Goal: Task Accomplishment & Management: Manage account settings

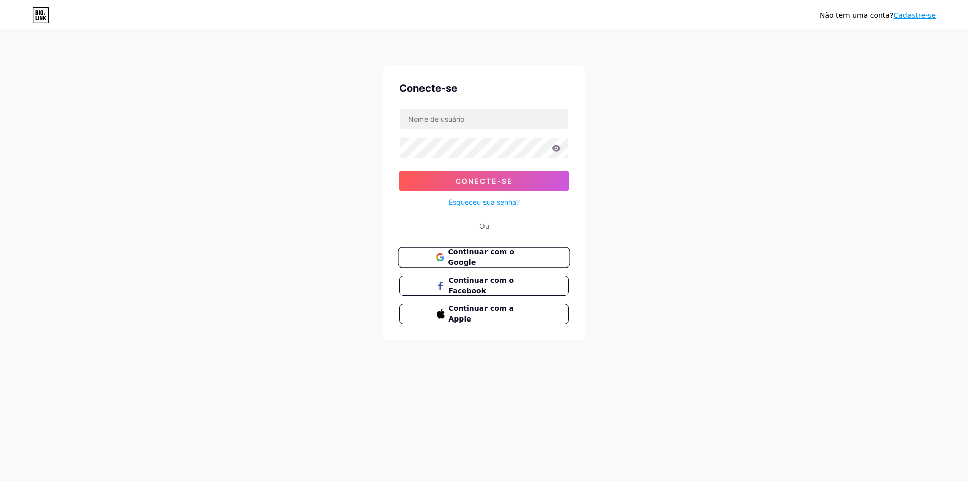
click at [514, 259] on font "Continuar com o Google" at bounding box center [481, 257] width 66 height 19
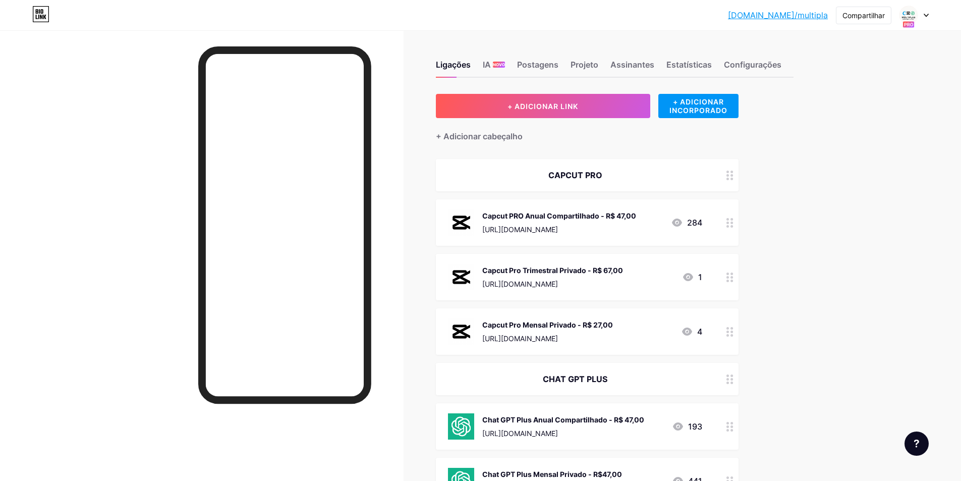
click at [922, 22] on div at bounding box center [913, 15] width 29 height 18
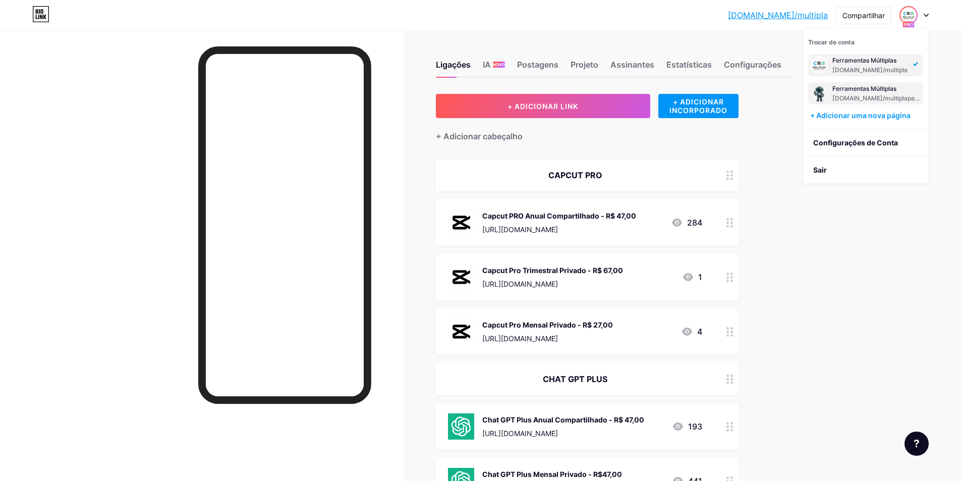
click at [866, 96] on font "bio.link/multiplapagamento" at bounding box center [885, 98] width 107 height 8
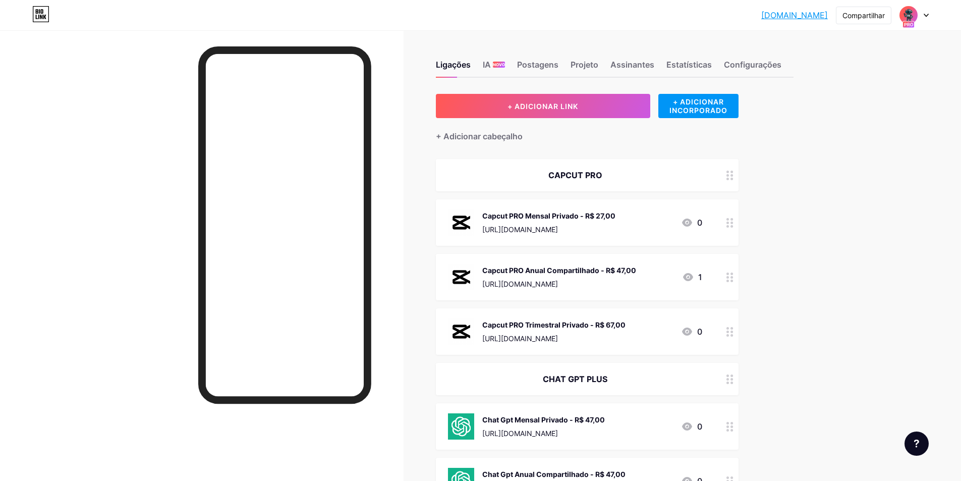
click at [912, 18] on img at bounding box center [908, 15] width 16 height 16
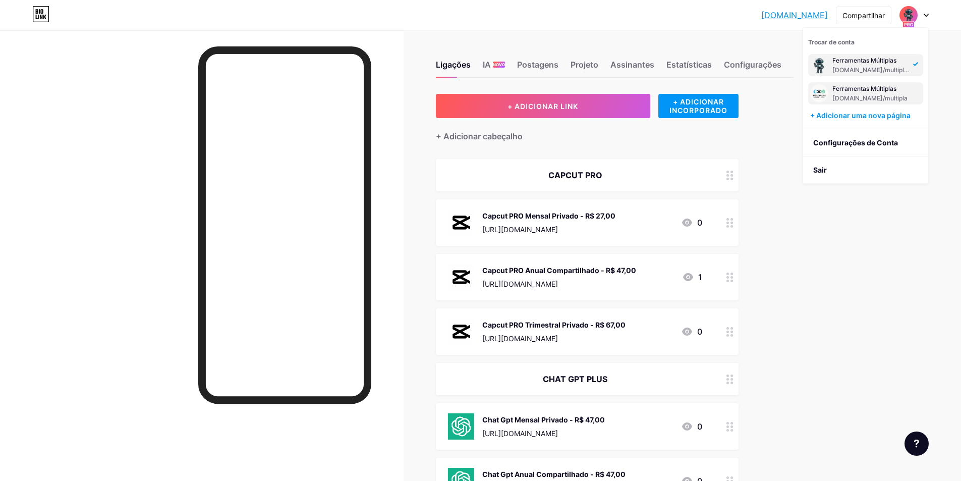
click at [870, 87] on font "Ferramentas Múltiplas" at bounding box center [864, 89] width 64 height 8
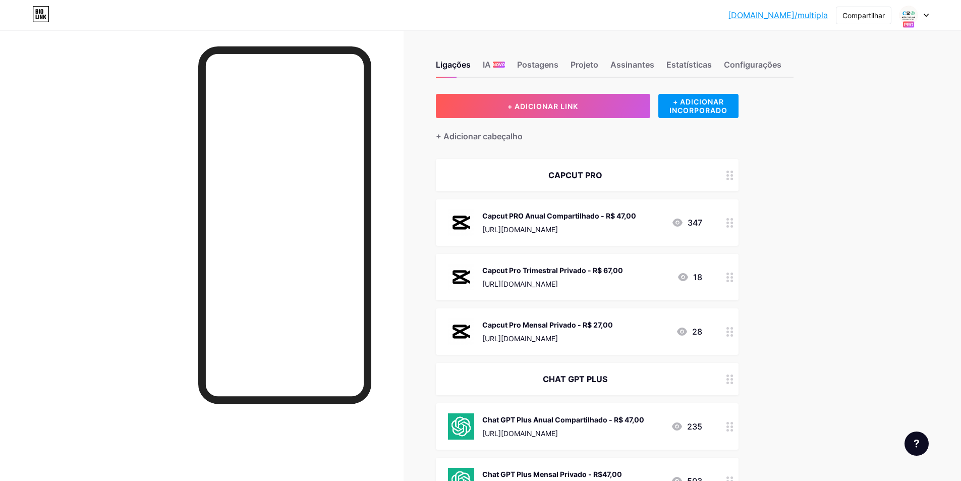
scroll to position [252, 0]
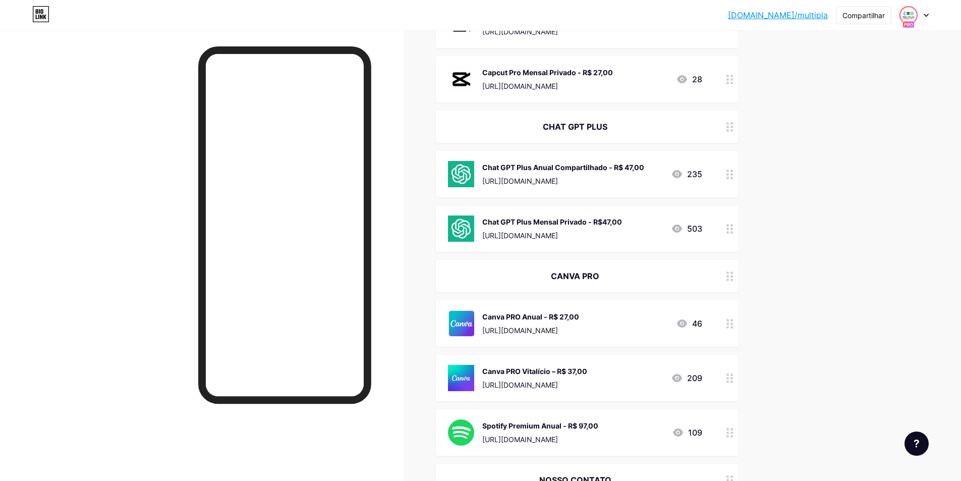
click at [914, 17] on img at bounding box center [908, 15] width 16 height 16
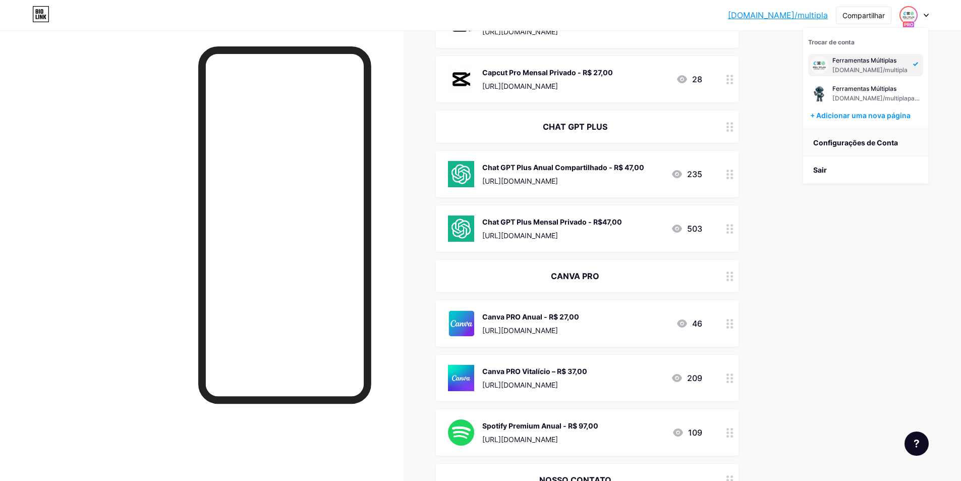
click at [869, 139] on font "Configurações de Conta" at bounding box center [855, 142] width 85 height 9
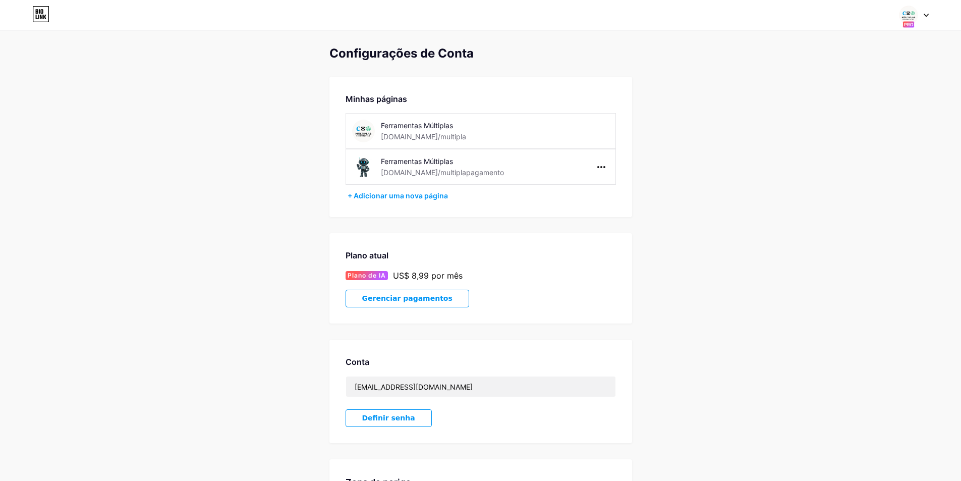
click at [424, 239] on div "Plano atual Plano de IA US$ 8,99 por mês Gerenciar pagamentos" at bounding box center [480, 278] width 303 height 90
click at [404, 296] on font "Gerenciar pagamentos" at bounding box center [407, 298] width 90 height 8
click at [36, 16] on icon at bounding box center [37, 17] width 2 height 5
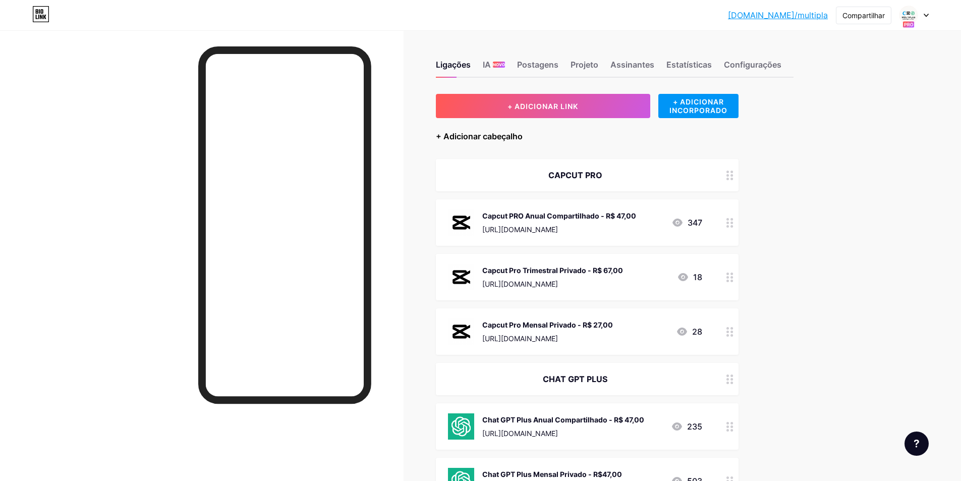
click at [501, 133] on font "+ Adicionar cabeçalho" at bounding box center [479, 136] width 87 height 10
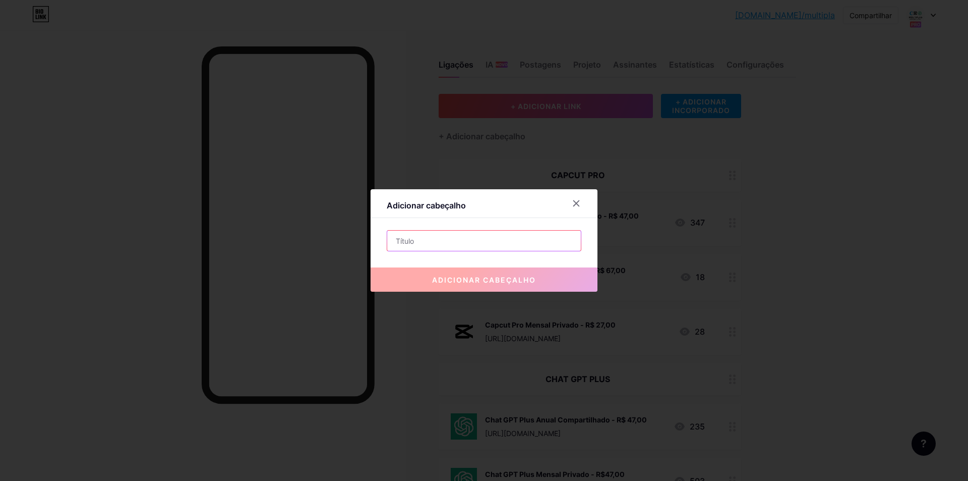
click at [451, 242] on input "text" at bounding box center [484, 241] width 194 height 20
paste input "SUPORTE RÁPIDO ✅"
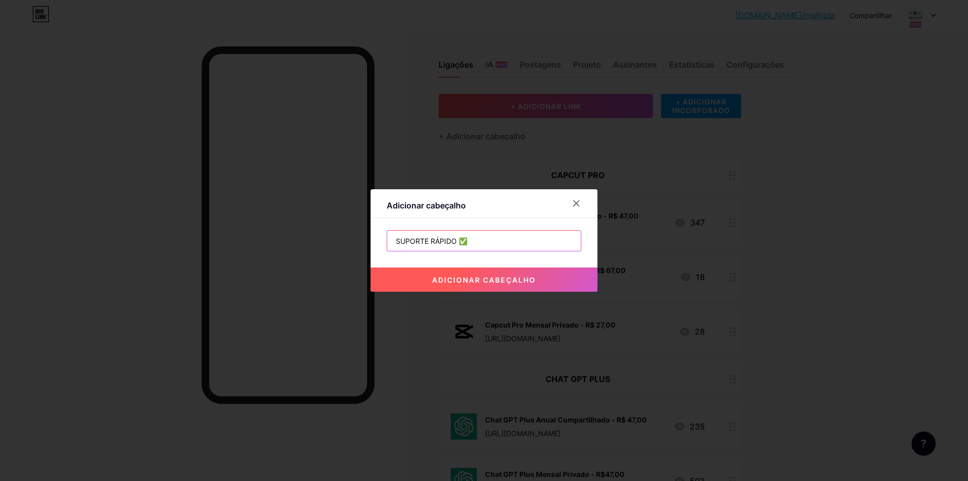
type input "SUPORTE RÁPIDO ✅"
click at [457, 272] on button "adicionar cabeçalho" at bounding box center [484, 279] width 227 height 24
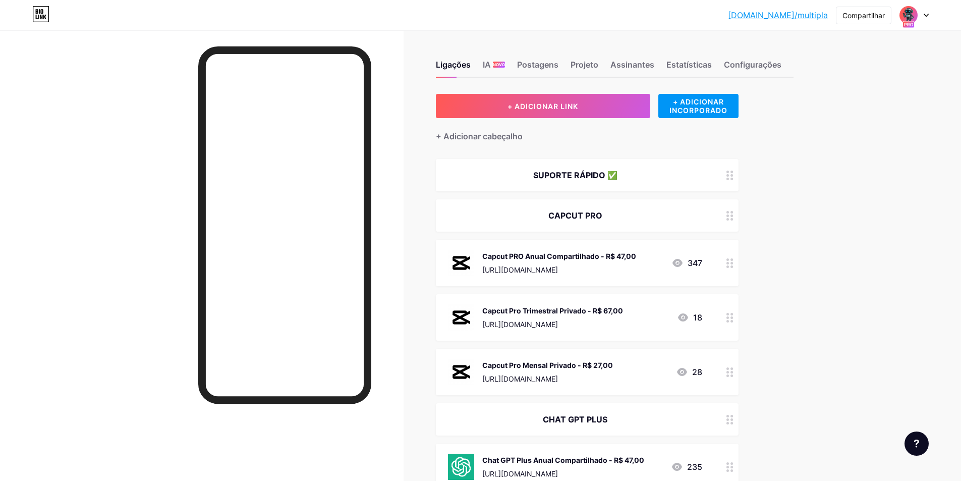
click at [928, 15] on icon at bounding box center [926, 15] width 4 height 3
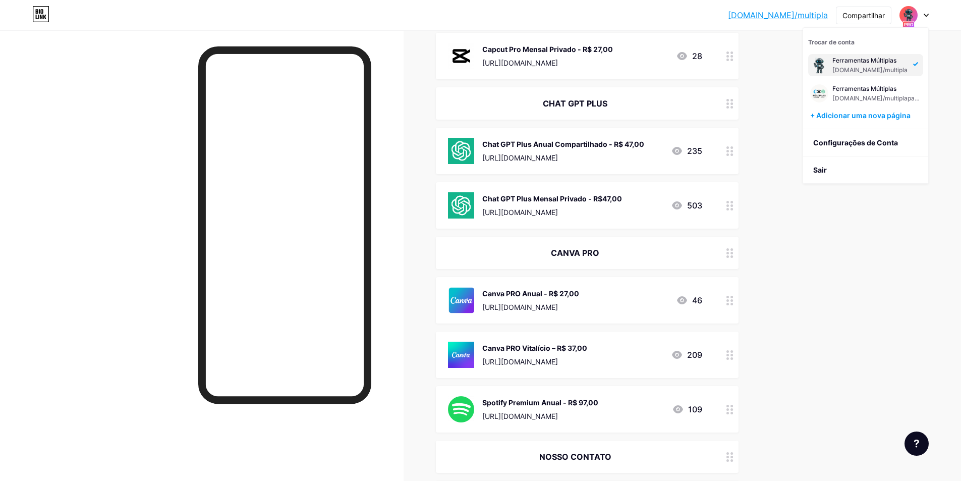
scroll to position [215, 0]
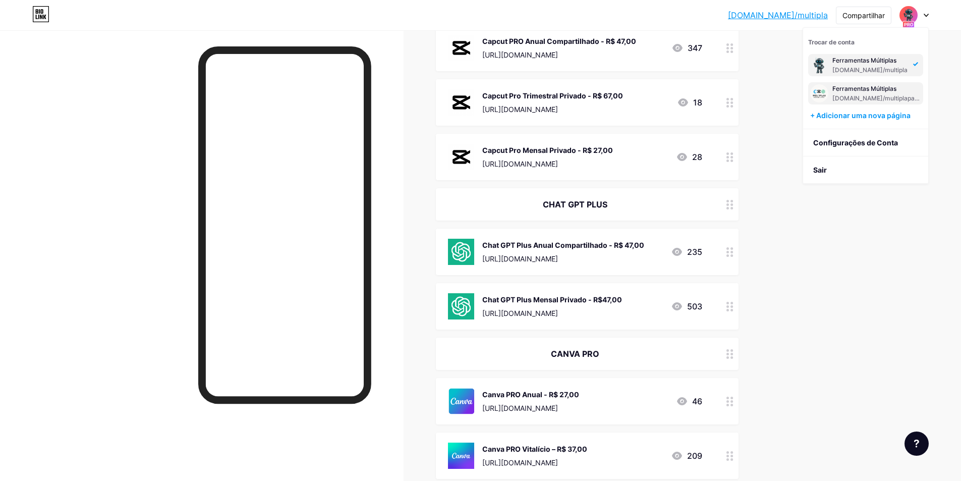
click at [848, 89] on font "Ferramentas Múltiplas" at bounding box center [864, 89] width 64 height 8
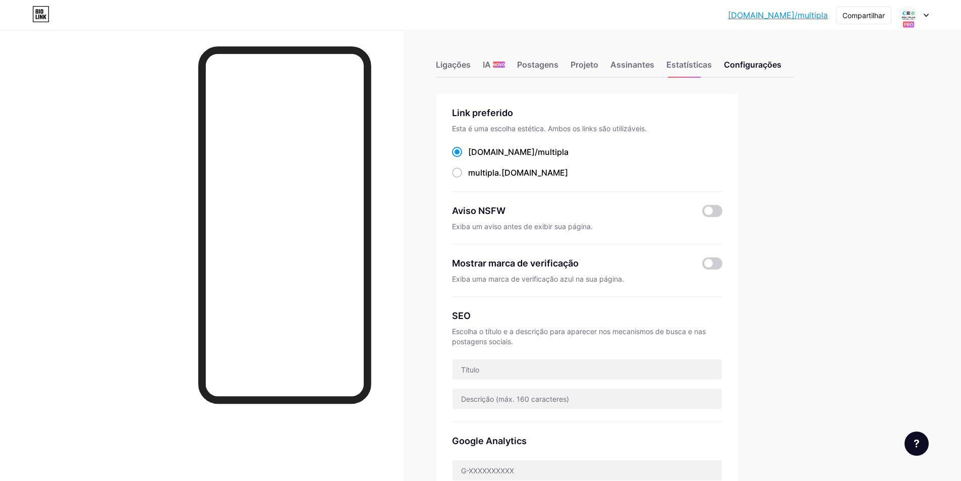
click at [928, 3] on div "bio.link/multip... bio.link/multipla Compartilhar Trocar de conta Ferramentas M…" at bounding box center [480, 15] width 961 height 30
click at [919, 15] on div at bounding box center [913, 15] width 29 height 18
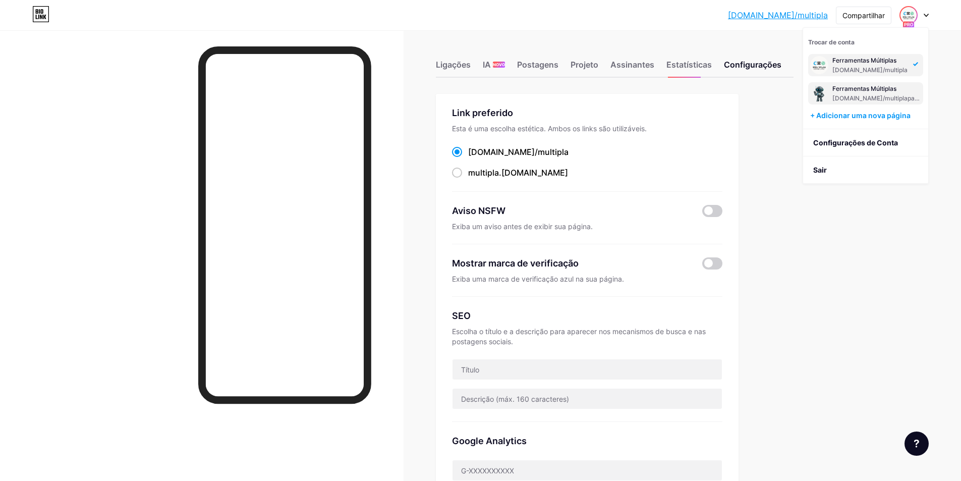
click at [873, 92] on div "Ferramentas Múltiplas" at bounding box center [876, 89] width 89 height 8
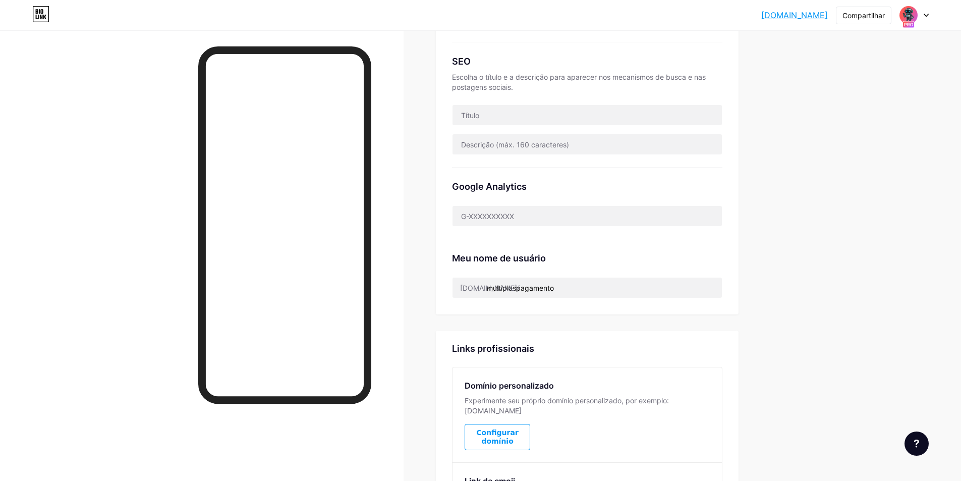
scroll to position [252, 0]
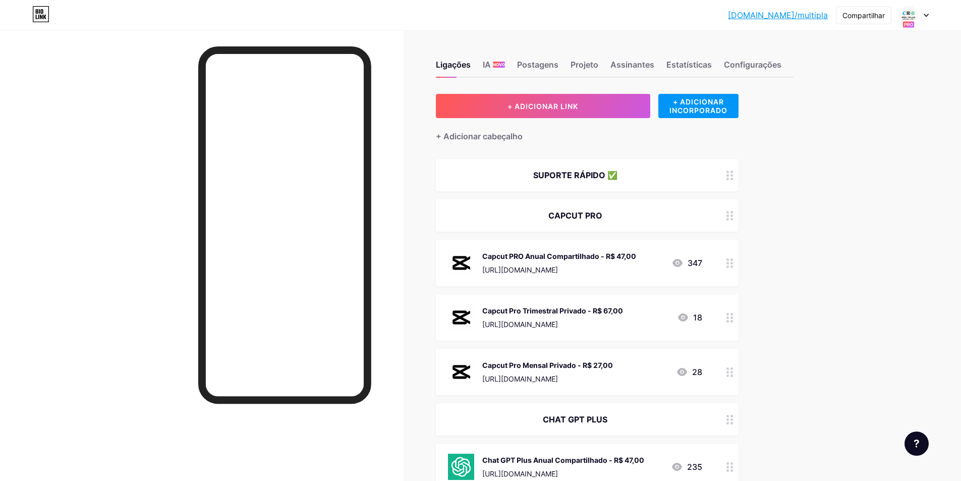
click at [712, 173] on div "SUPORTE RÁPIDO ✅" at bounding box center [587, 175] width 303 height 32
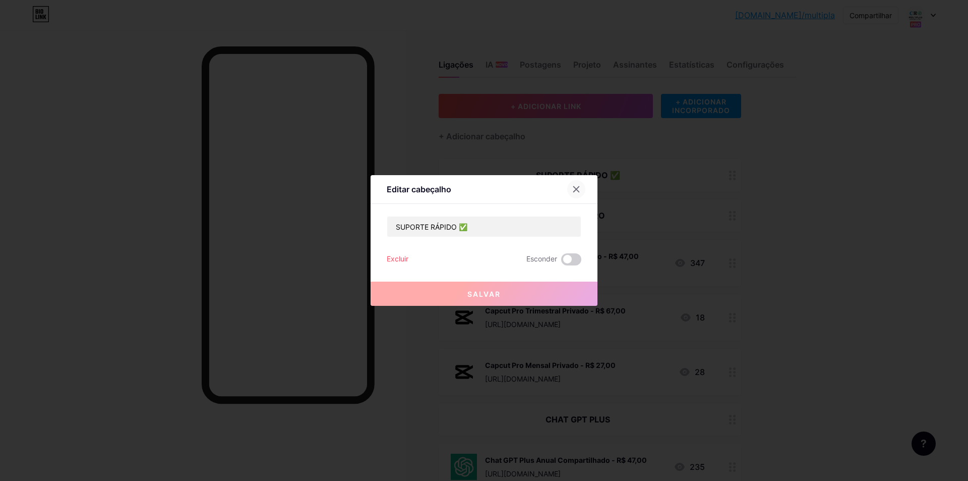
click at [579, 193] on icon at bounding box center [577, 189] width 8 height 8
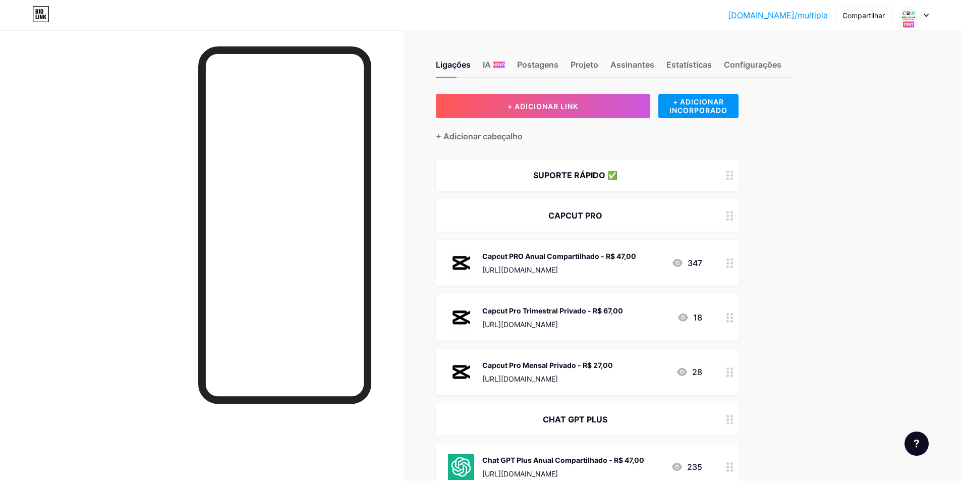
drag, startPoint x: 532, startPoint y: 175, endPoint x: 609, endPoint y: 174, distance: 77.7
click at [609, 174] on div "SUPORTE RÁPIDO ✅" at bounding box center [575, 175] width 254 height 12
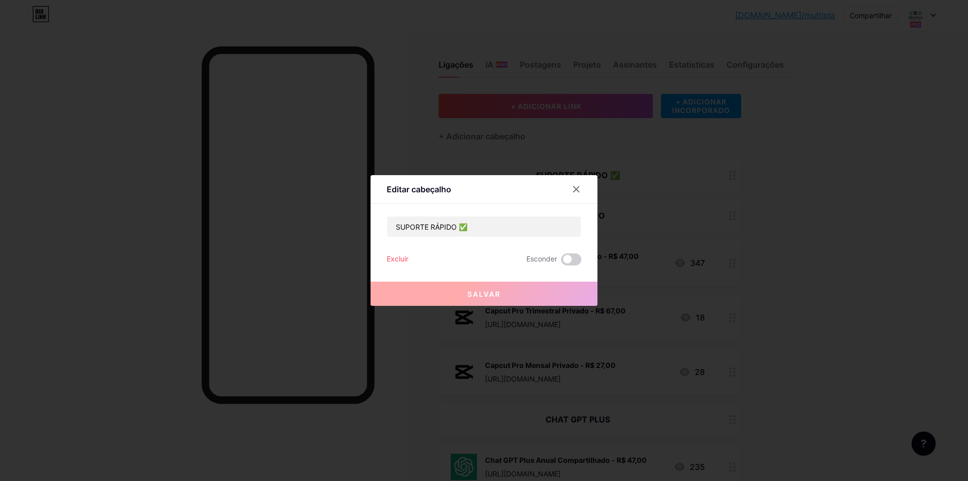
click at [621, 178] on div at bounding box center [484, 240] width 968 height 481
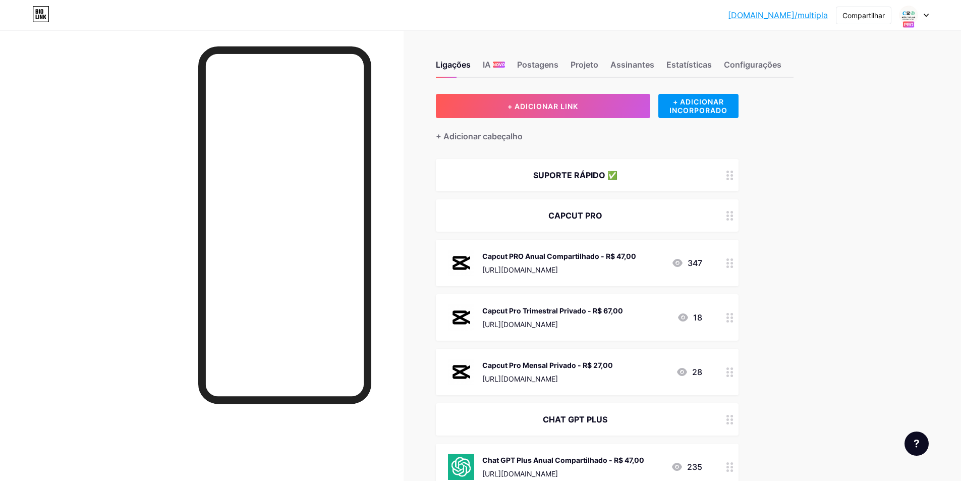
click at [617, 178] on font "SUPORTE RÁPIDO ✅" at bounding box center [575, 175] width 84 height 10
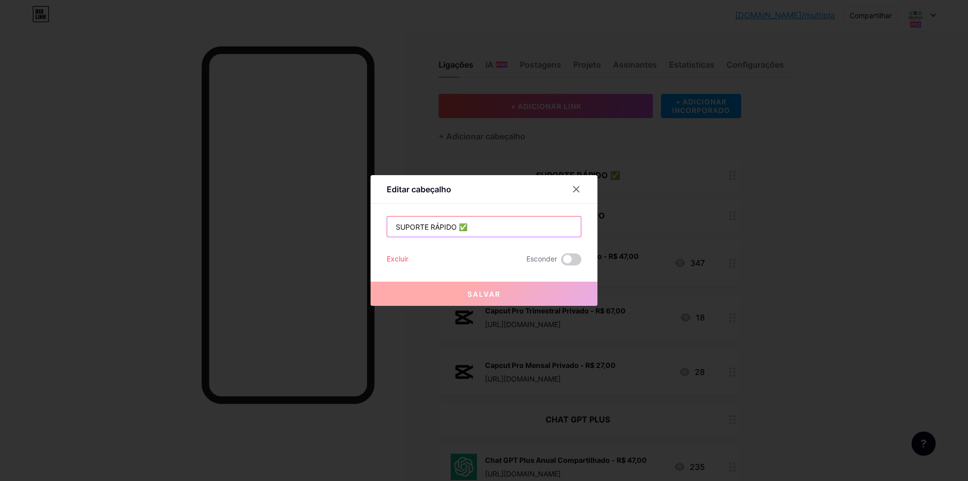
drag, startPoint x: 473, startPoint y: 228, endPoint x: 463, endPoint y: 228, distance: 10.1
click at [463, 228] on input "SUPORTE RÁPIDO ✅" at bounding box center [484, 226] width 194 height 20
click at [594, 139] on div at bounding box center [484, 240] width 968 height 481
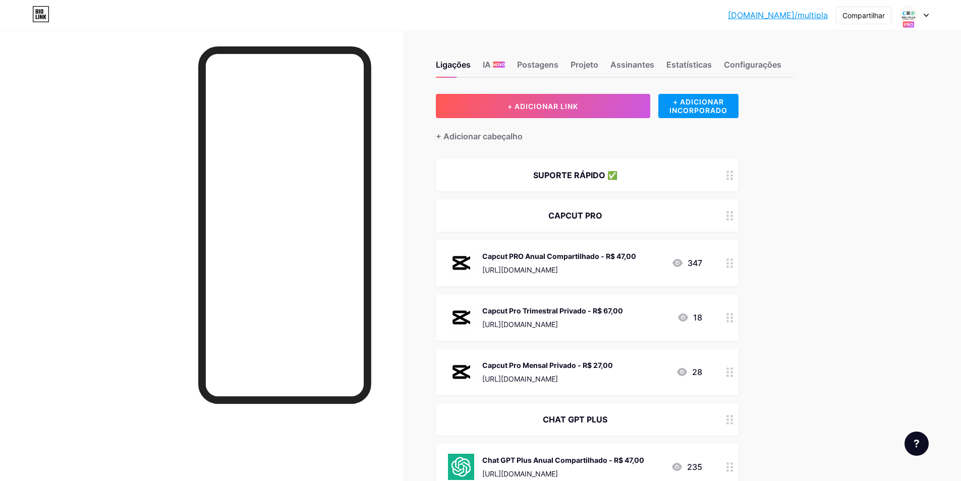
click at [494, 138] on font "+ Adicionar cabeçalho" at bounding box center [479, 136] width 87 height 10
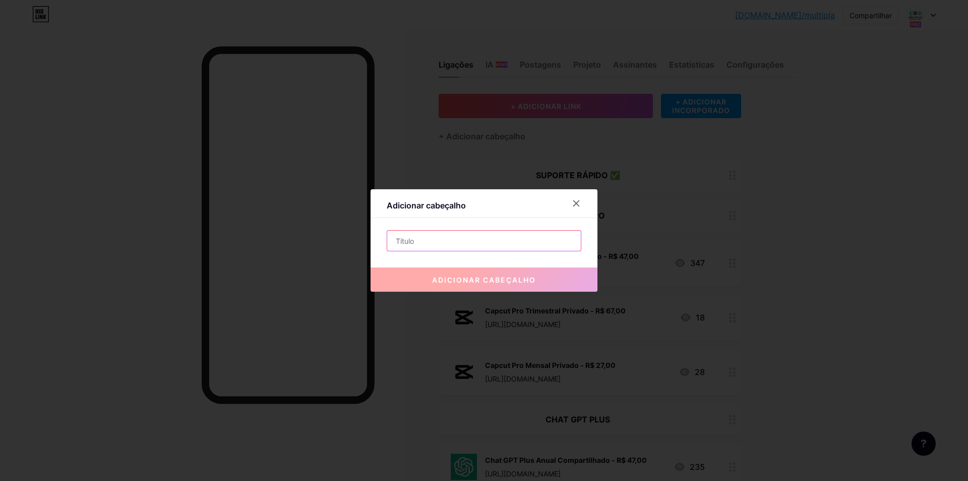
click at [446, 237] on input "text" at bounding box center [484, 241] width 194 height 20
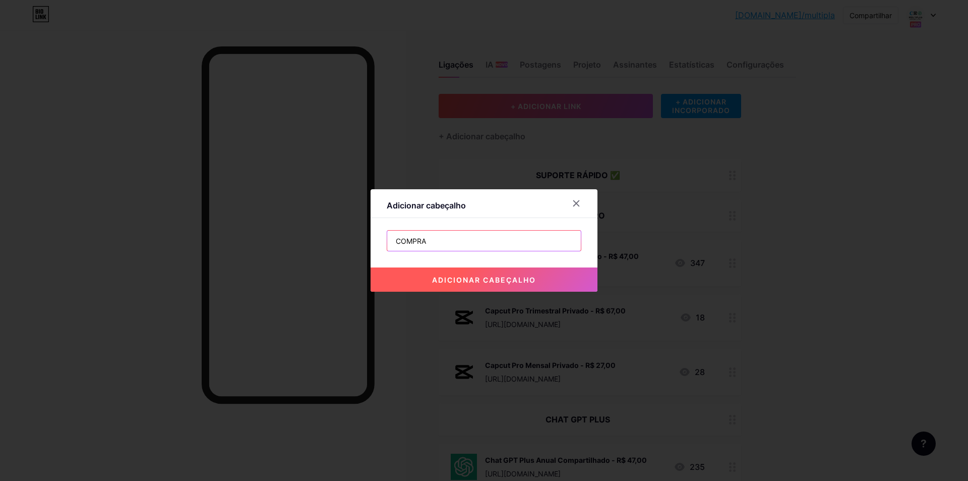
type input "COMPRA SEGURA ✔️"
click at [480, 279] on font "adicionar cabeçalho" at bounding box center [484, 279] width 104 height 9
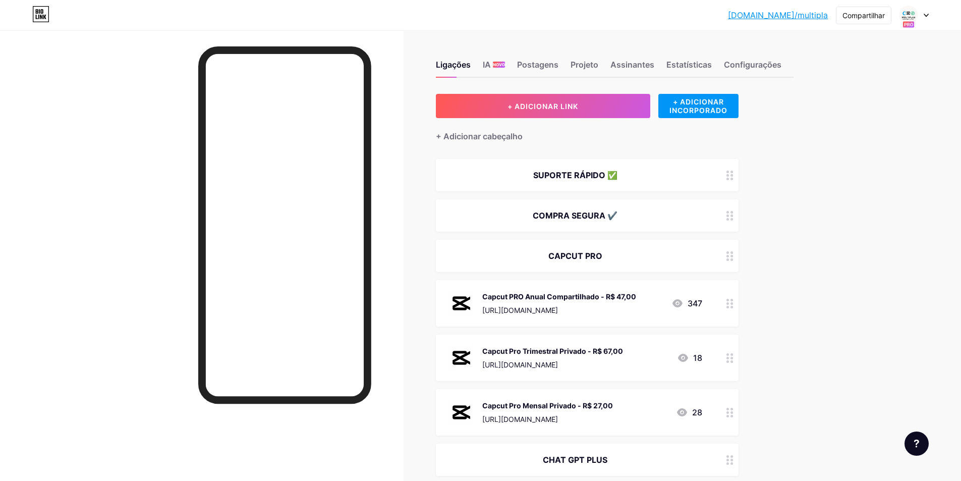
click at [636, 212] on div "COMPRA SEGURA ✔️" at bounding box center [575, 215] width 254 height 12
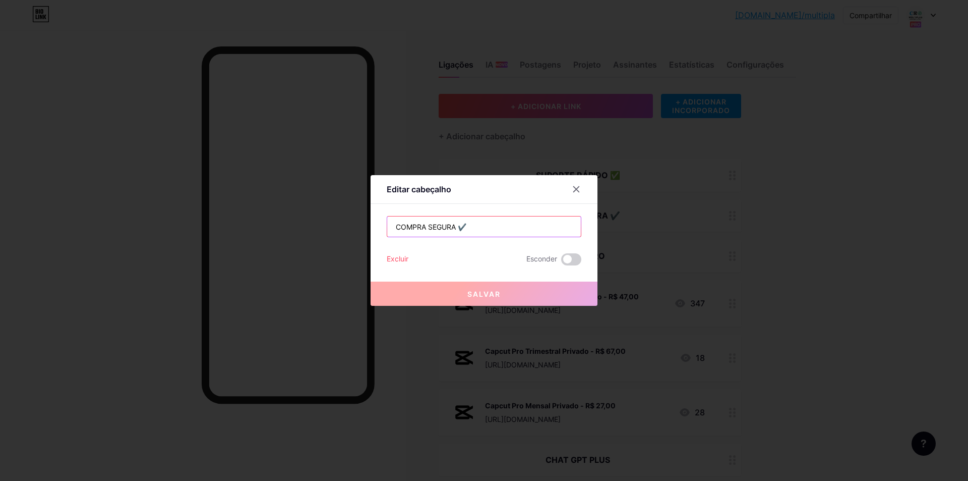
click at [509, 219] on input "COMPRA SEGURA ✔️" at bounding box center [484, 226] width 194 height 20
paste input "✅"
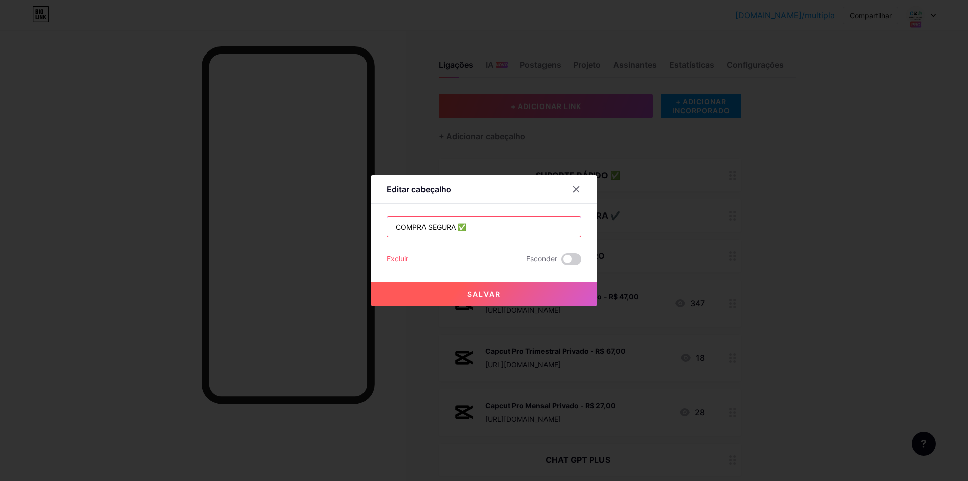
type input "COMPRA SEGURA ✅"
click at [470, 305] on button "Salvar" at bounding box center [484, 293] width 227 height 24
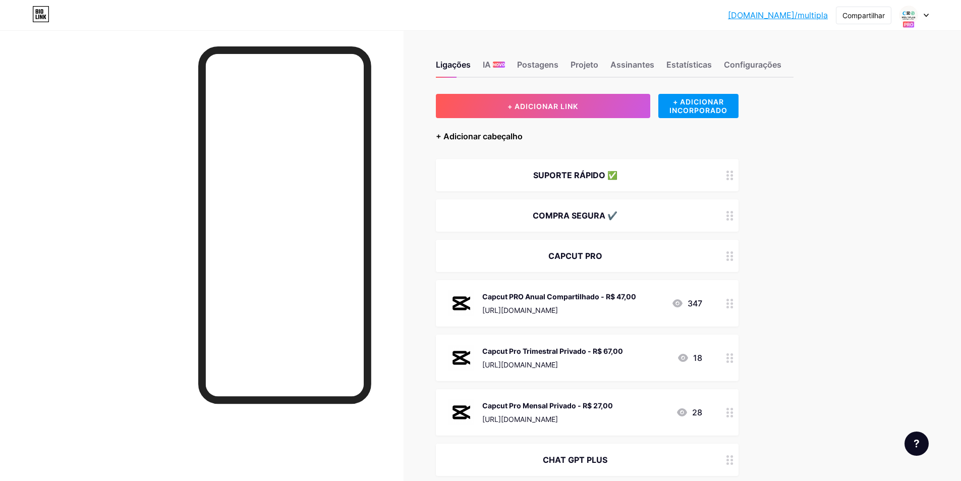
click at [521, 139] on font "+ Adicionar cabeçalho" at bounding box center [479, 136] width 87 height 10
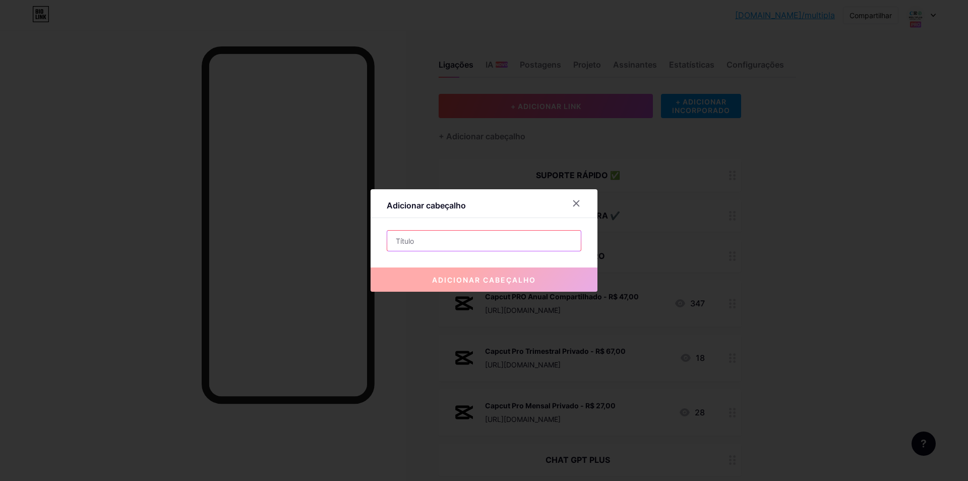
click at [472, 243] on input "text" at bounding box center [484, 241] width 194 height 20
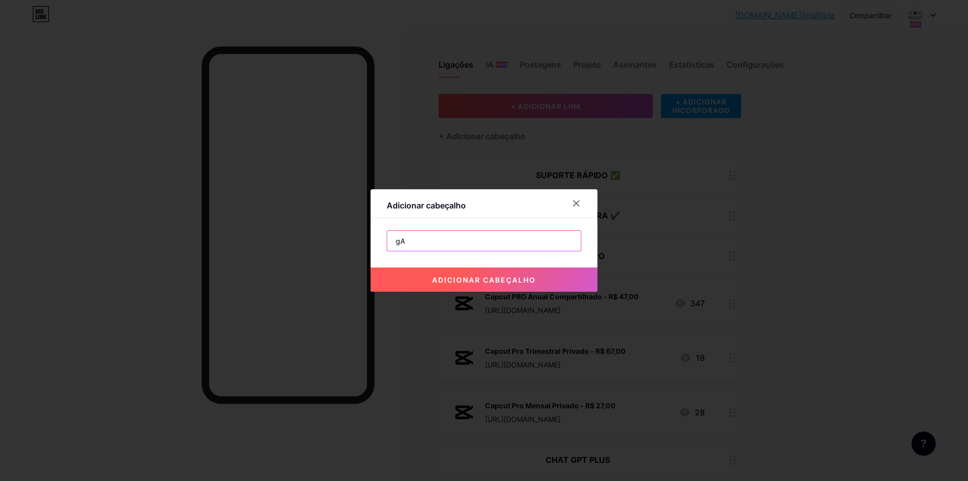
type input "GARANTIA ESTENDIDA ✅"
click at [494, 283] on font "adicionar cabeçalho" at bounding box center [484, 279] width 104 height 9
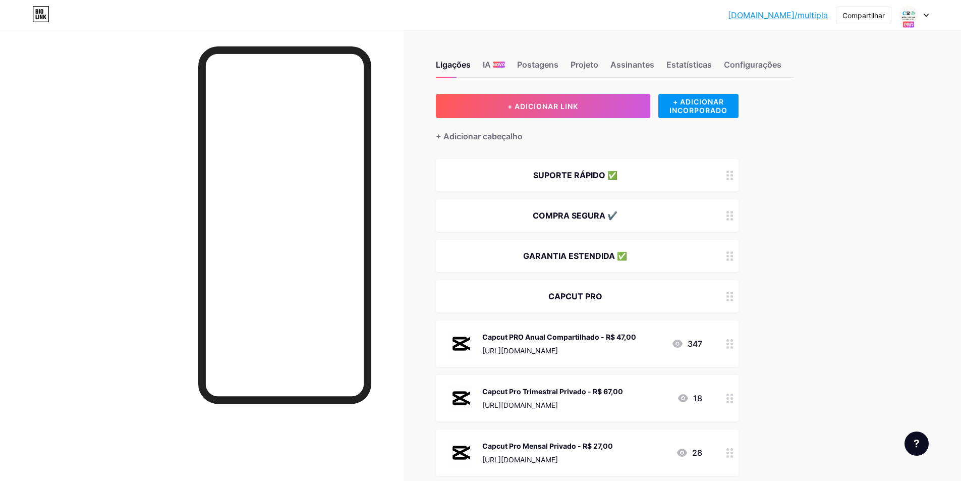
click at [920, 22] on div at bounding box center [913, 15] width 29 height 18
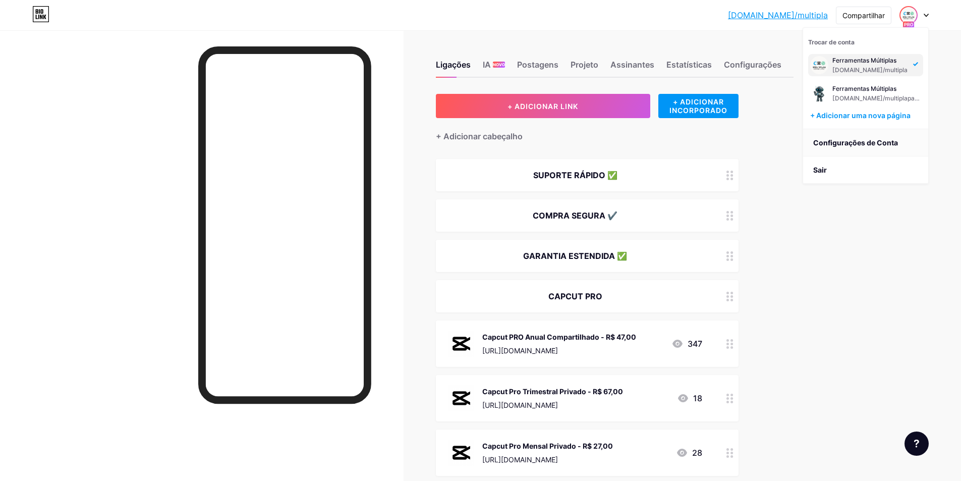
click at [867, 143] on font "Configurações de Conta" at bounding box center [855, 142] width 85 height 9
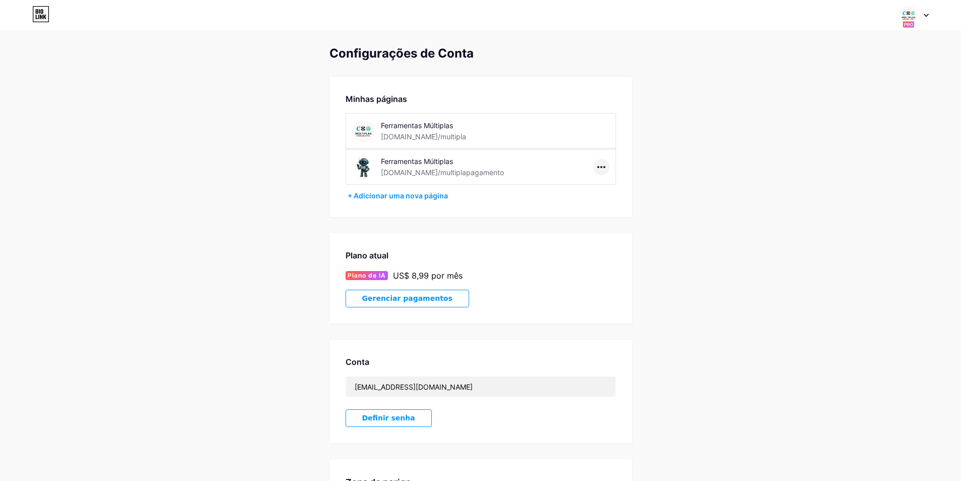
click at [598, 163] on div at bounding box center [601, 167] width 16 height 16
click at [696, 191] on div "Configurações de [PERSON_NAME] páginas Ferramentas Múltiplas [DOMAIN_NAME]/mult…" at bounding box center [480, 302] width 961 height 513
click at [398, 298] on font "Gerenciar pagamentos" at bounding box center [407, 298] width 90 height 8
click at [599, 165] on div at bounding box center [601, 167] width 16 height 16
click at [621, 215] on font "Excluir página" at bounding box center [625, 217] width 46 height 9
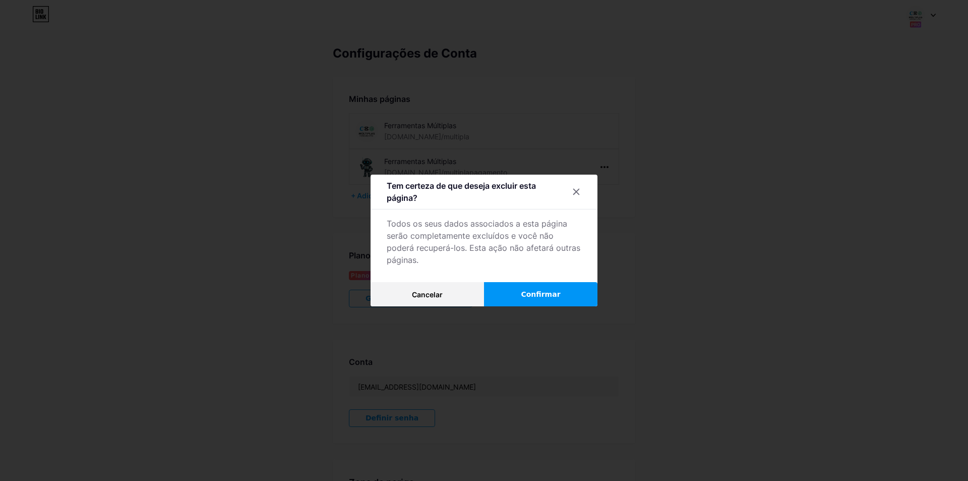
click at [534, 291] on font "Confirmar" at bounding box center [540, 294] width 39 height 8
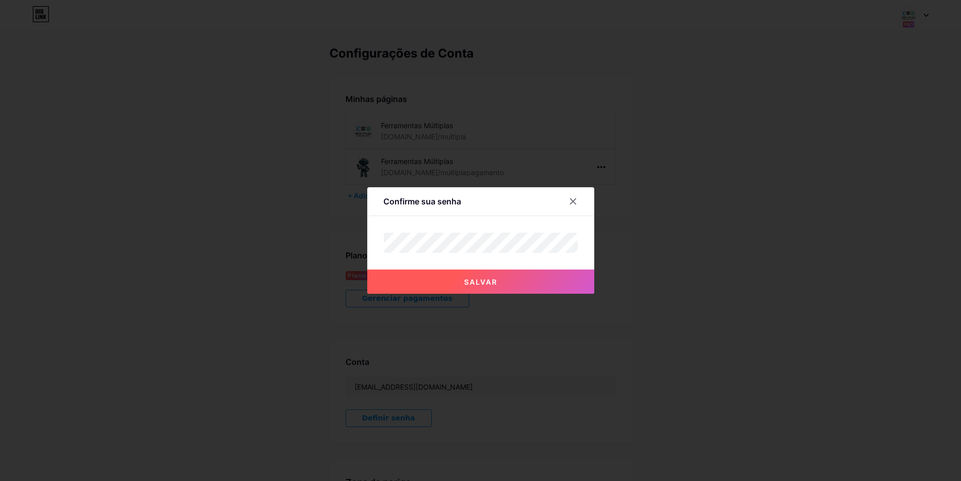
click at [453, 286] on button "Salvar" at bounding box center [480, 281] width 227 height 24
click at [460, 288] on button "Salvar" at bounding box center [480, 281] width 227 height 24
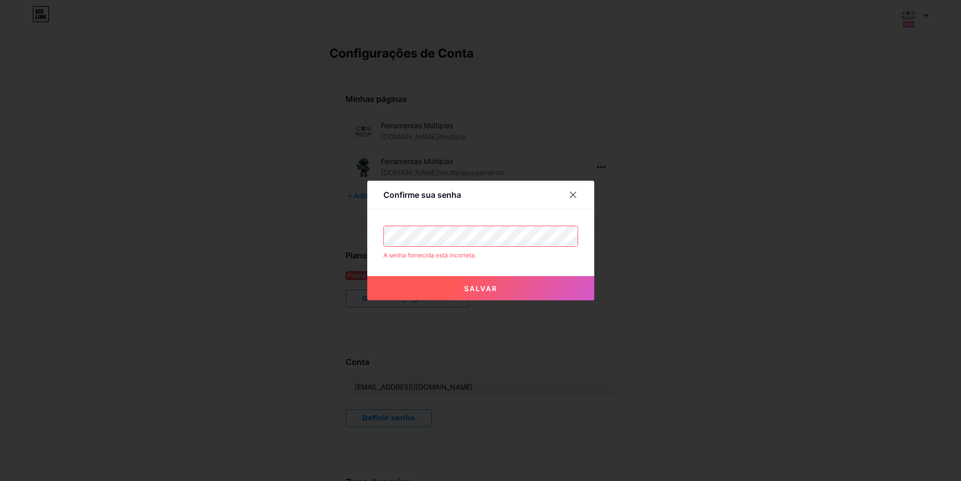
click at [274, 248] on div "Confirme sua senha A senha fornecida está incorreta. [GEOGRAPHIC_DATA]" at bounding box center [480, 240] width 961 height 481
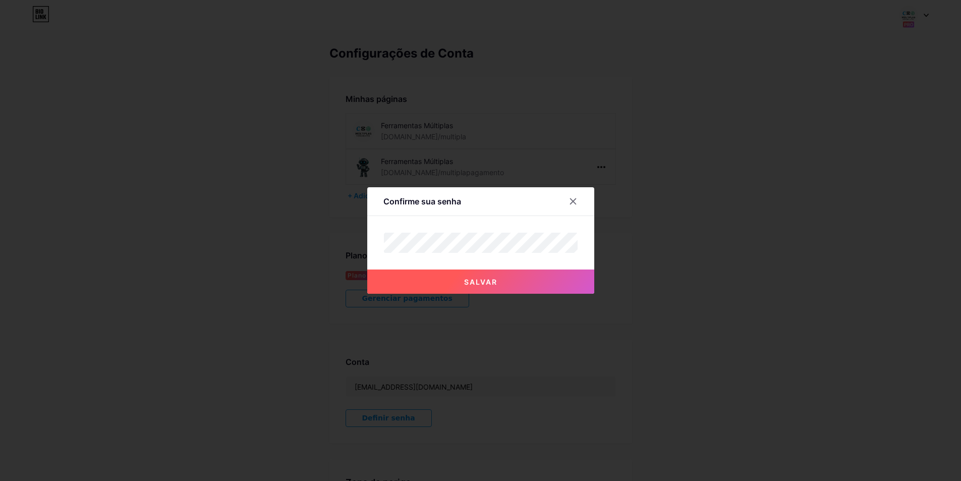
click at [459, 278] on button "Salvar" at bounding box center [480, 281] width 227 height 24
click at [455, 278] on button "Salvar" at bounding box center [480, 281] width 227 height 24
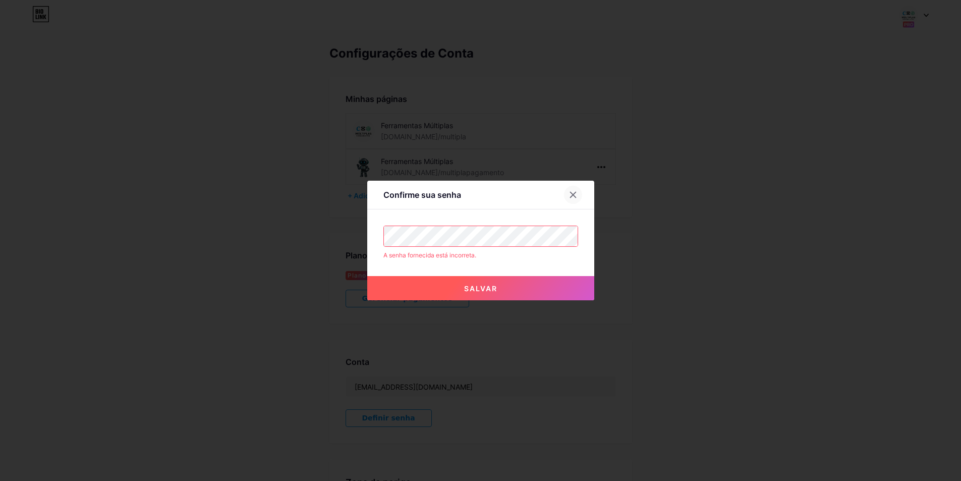
click at [576, 192] on icon at bounding box center [573, 195] width 8 height 8
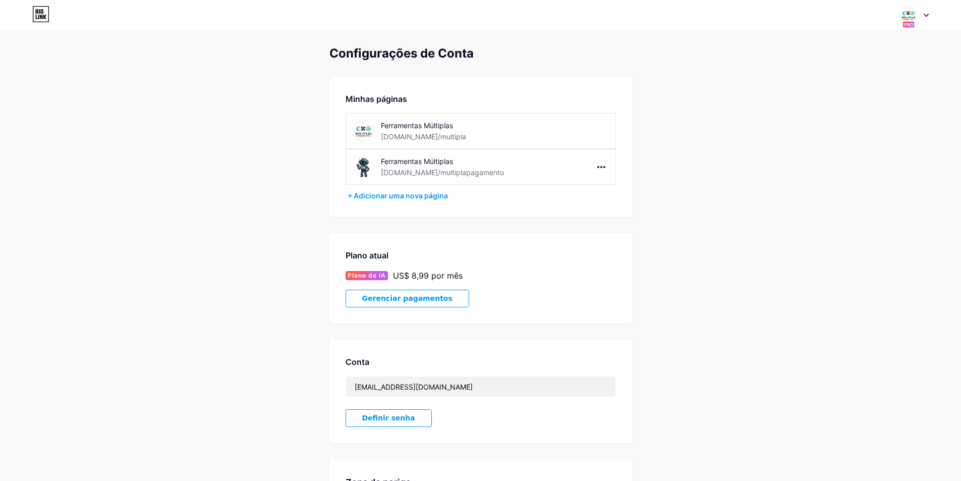
drag, startPoint x: 691, startPoint y: 150, endPoint x: 696, endPoint y: 148, distance: 5.4
click at [696, 148] on div "Configurações de [PERSON_NAME] páginas Ferramentas Múltiplas [DOMAIN_NAME]/mult…" at bounding box center [480, 302] width 961 height 513
click at [917, 24] on span at bounding box center [908, 15] width 19 height 19
click at [727, 91] on div "Configurações de [PERSON_NAME] páginas Ferramentas Múltiplas [DOMAIN_NAME]/mult…" at bounding box center [480, 302] width 961 height 513
click at [33, 18] on icon at bounding box center [40, 14] width 17 height 16
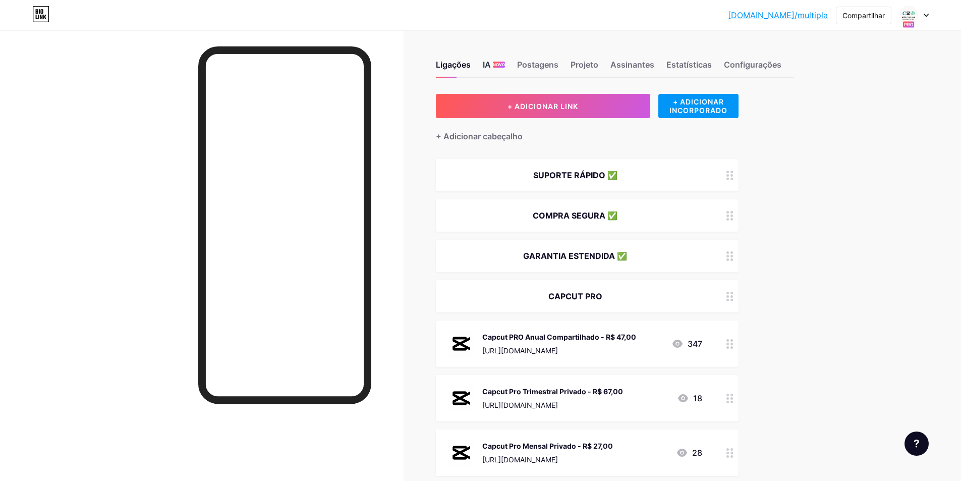
click at [489, 67] on font "IA" at bounding box center [487, 65] width 8 height 10
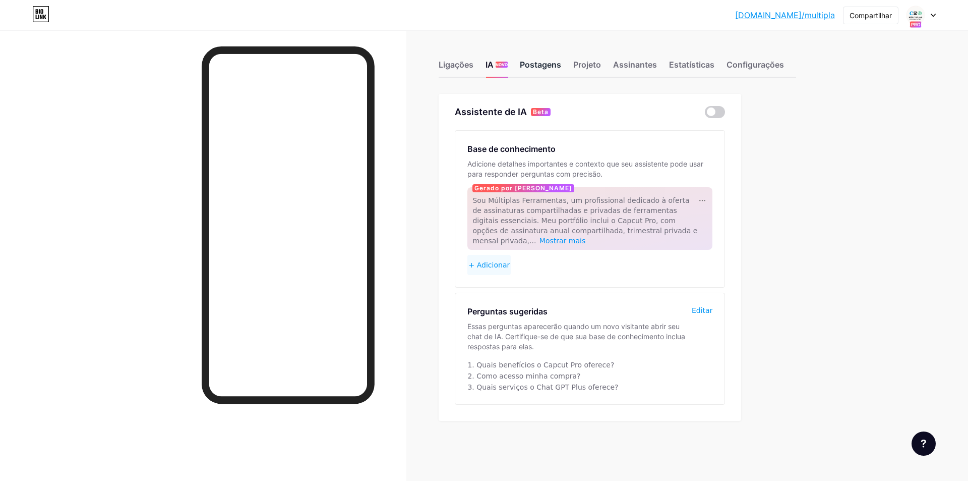
click at [537, 67] on font "Postagens" at bounding box center [540, 65] width 41 height 10
click at [574, 55] on div "Ligações IA NOVO Postagens Projeto Assinantes Estatísticas Configurações" at bounding box center [618, 59] width 358 height 35
click at [576, 60] on font "Projeto" at bounding box center [588, 65] width 28 height 10
click at [631, 67] on font "Assinantes" at bounding box center [635, 65] width 44 height 10
drag, startPoint x: 682, startPoint y: 64, endPoint x: 656, endPoint y: 61, distance: 25.8
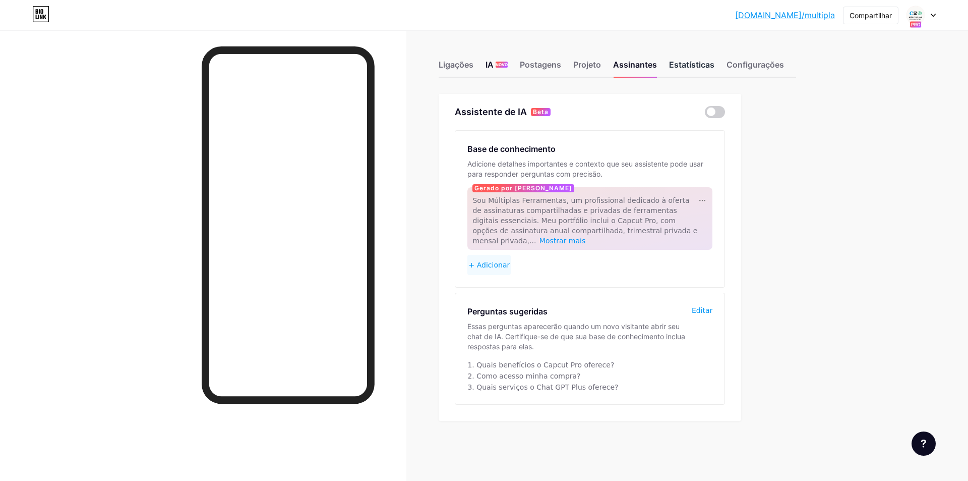
click at [681, 64] on font "Estatísticas" at bounding box center [691, 65] width 45 height 10
drag, startPoint x: 628, startPoint y: 62, endPoint x: 725, endPoint y: 66, distance: 97.4
click at [634, 64] on font "Assinantes" at bounding box center [635, 65] width 44 height 10
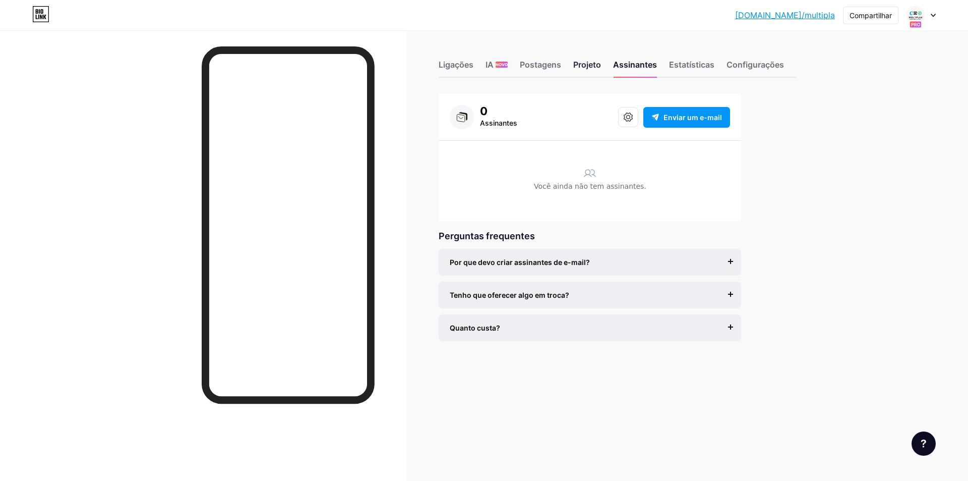
click at [591, 67] on font "Projeto" at bounding box center [588, 65] width 28 height 10
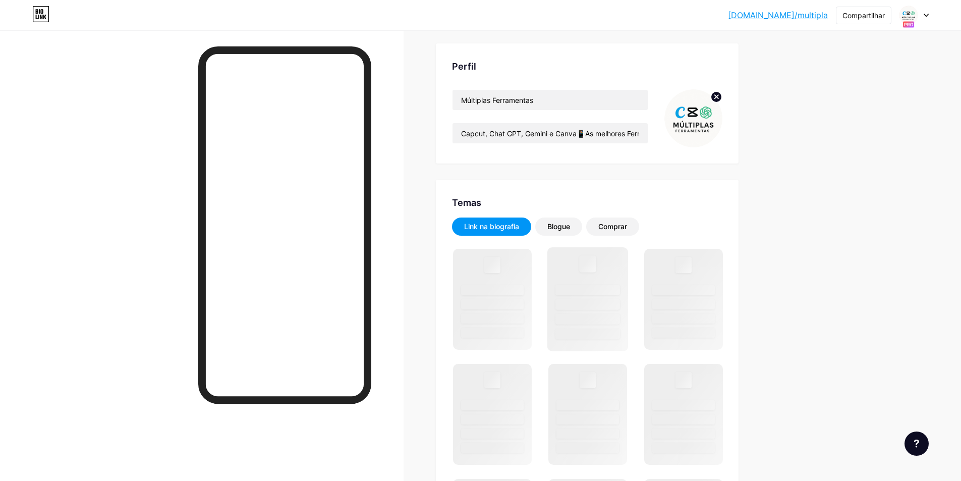
scroll to position [151, 0]
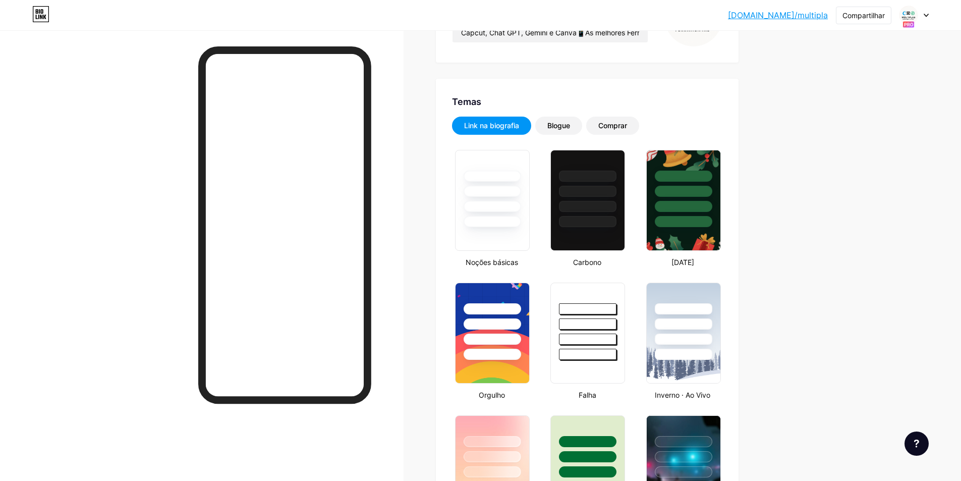
type input "#ffffff"
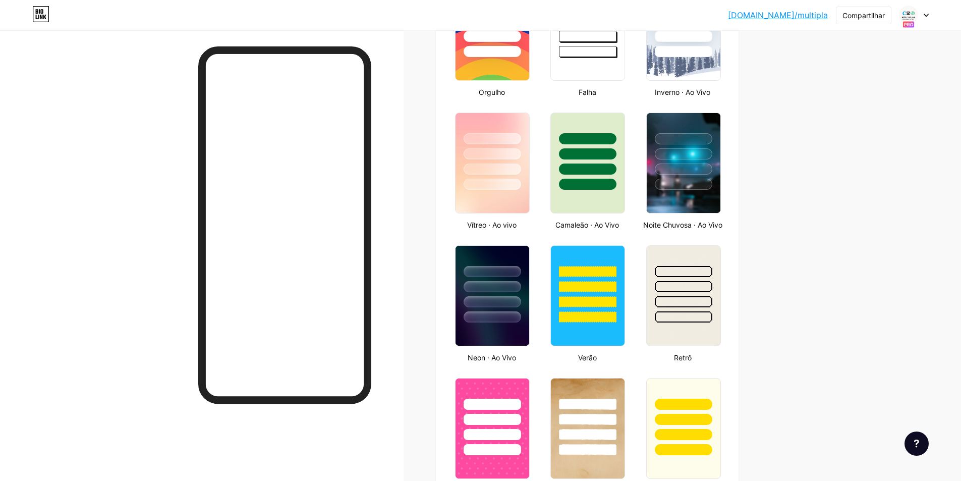
scroll to position [0, 0]
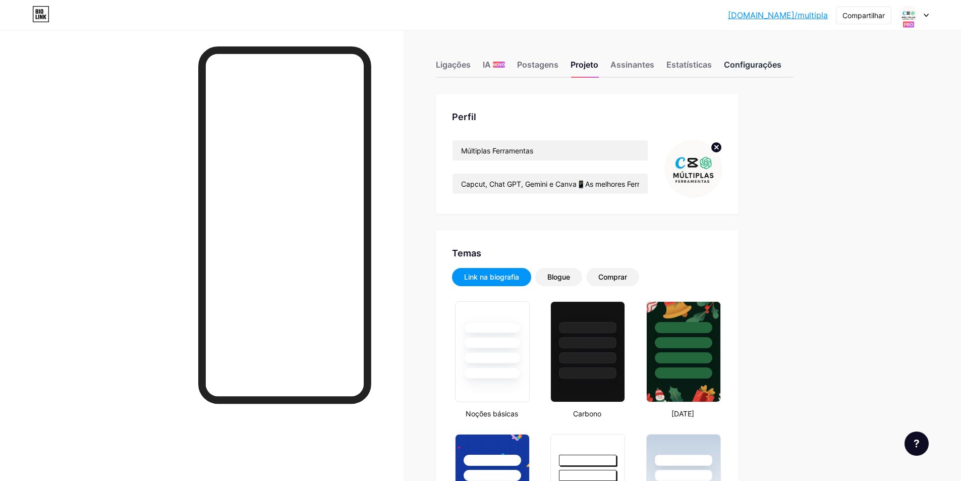
click at [757, 64] on font "Configurações" at bounding box center [753, 65] width 58 height 10
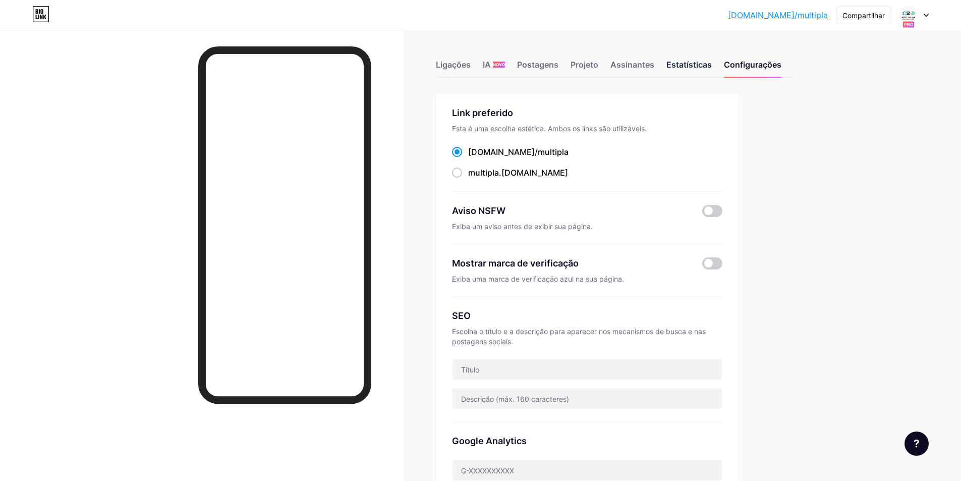
click at [701, 66] on font "Estatísticas" at bounding box center [688, 65] width 45 height 10
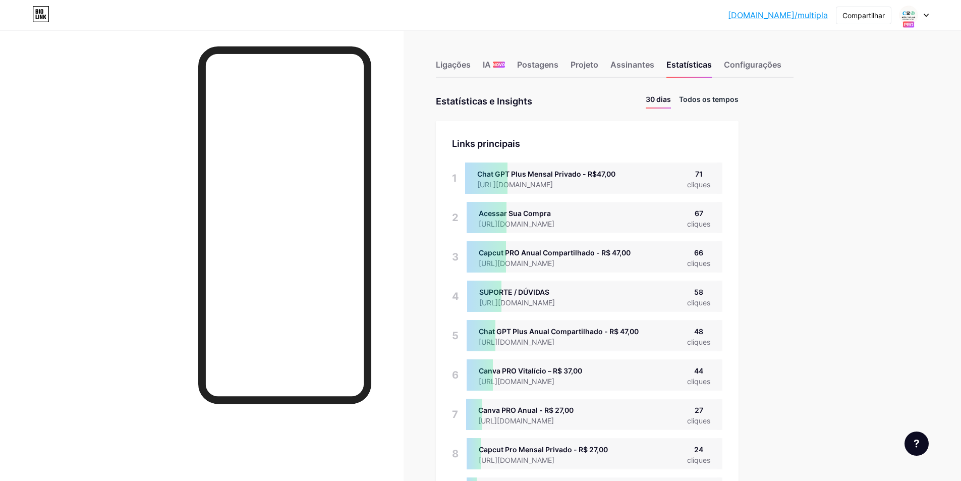
click at [701, 99] on font "Todos os tempos" at bounding box center [709, 99] width 60 height 9
